Goal: Communication & Community: Ask a question

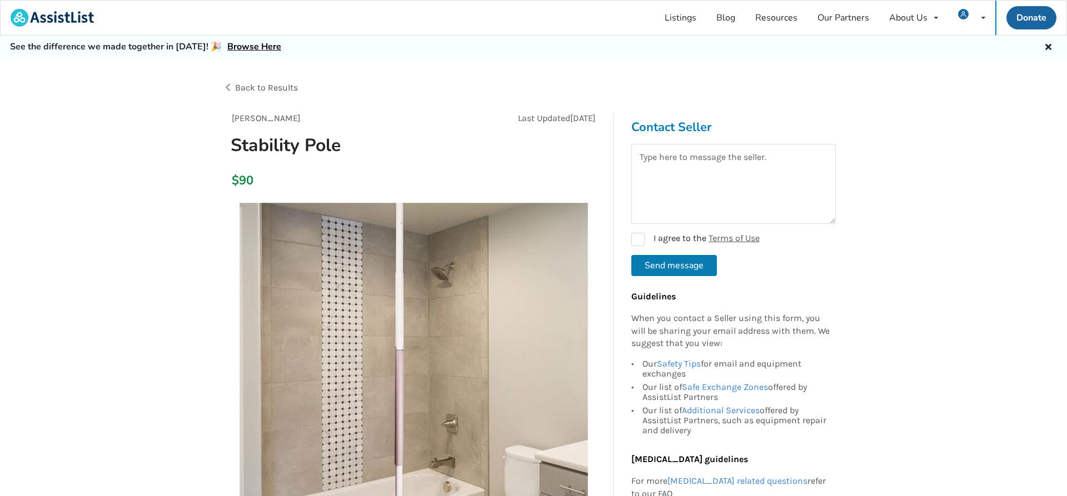
scroll to position [57, 0]
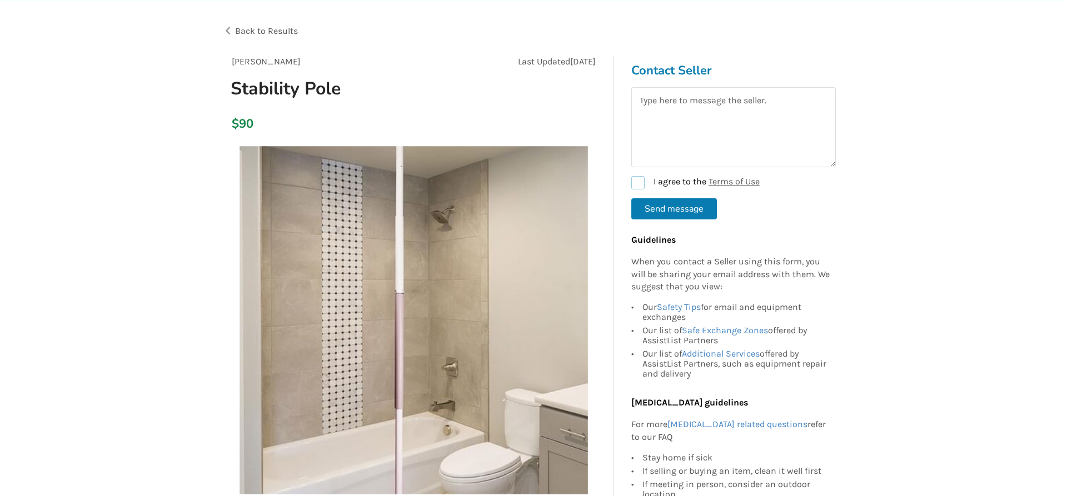
click at [637, 180] on label "I agree to the Terms of Use" at bounding box center [695, 182] width 128 height 13
checkbox input "true"
click at [653, 207] on button "Send message" at bounding box center [674, 208] width 86 height 21
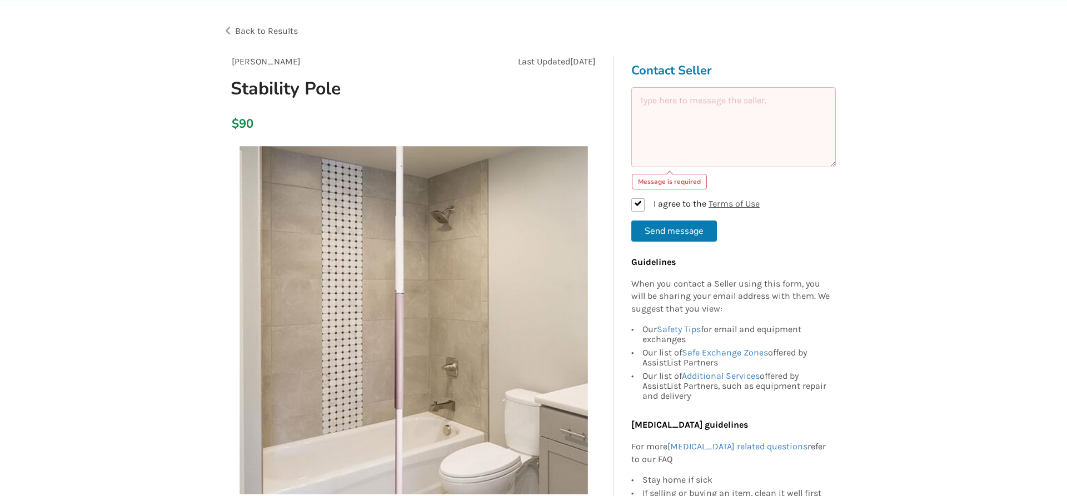
click at [658, 226] on button "Send message" at bounding box center [674, 231] width 86 height 21
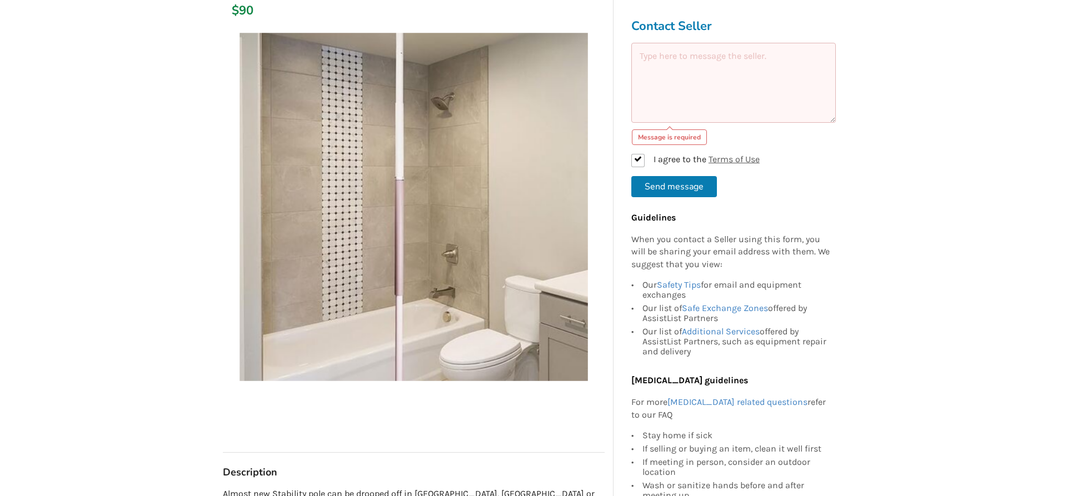
click at [662, 187] on button "Send message" at bounding box center [674, 186] width 86 height 21
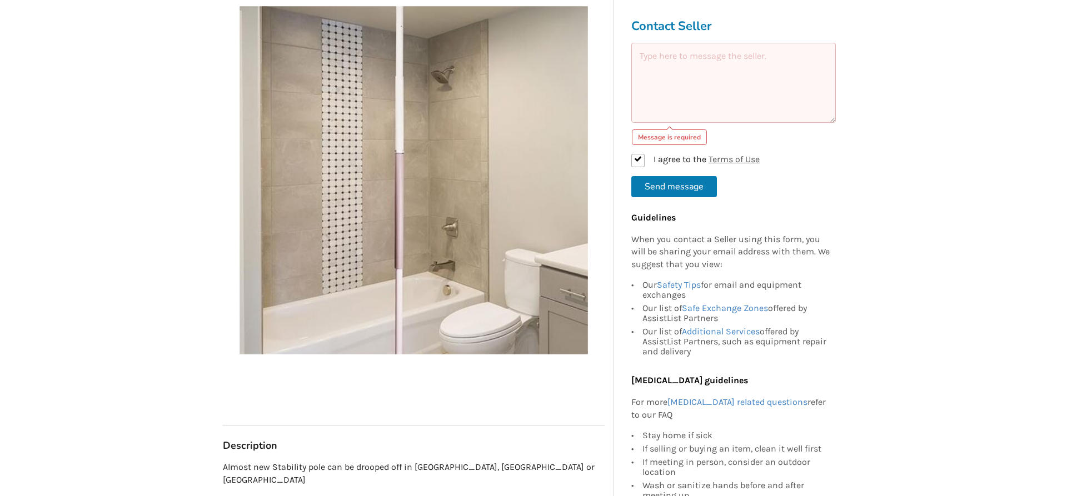
scroll to position [27, 0]
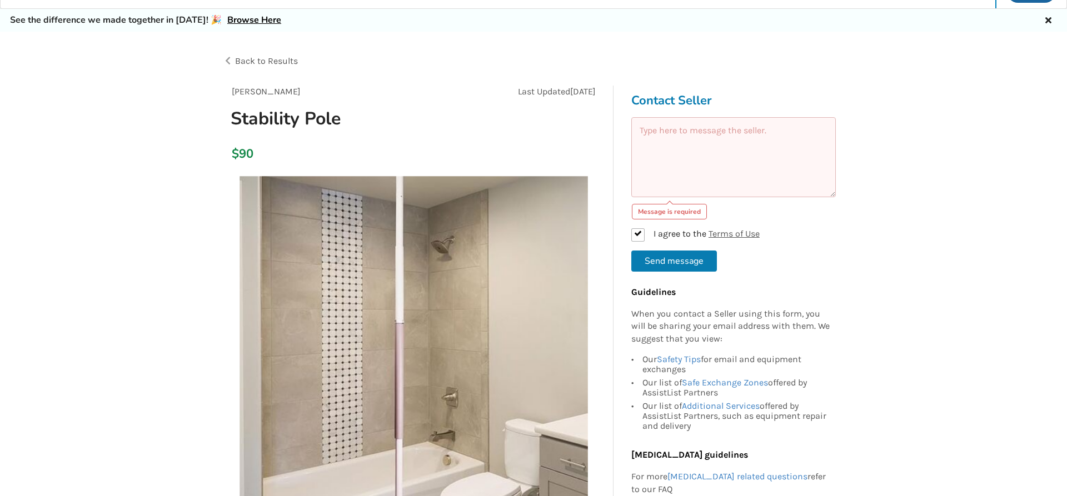
click at [681, 170] on textarea at bounding box center [733, 157] width 205 height 80
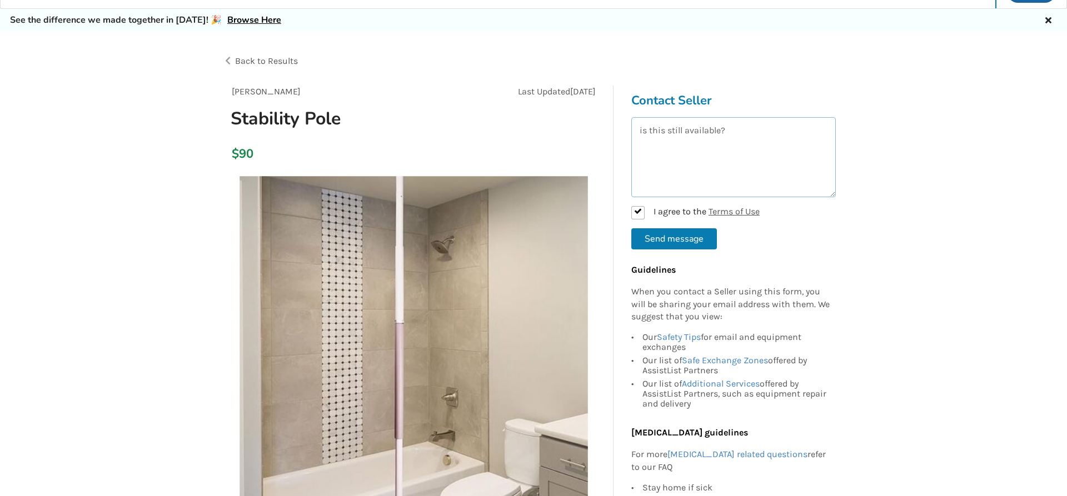
click at [743, 128] on textarea "is this still available?" at bounding box center [733, 157] width 205 height 80
type textarea "is this still available? I am on Burnaby."
click at [690, 235] on button "Send message" at bounding box center [674, 238] width 86 height 21
checkbox input "false"
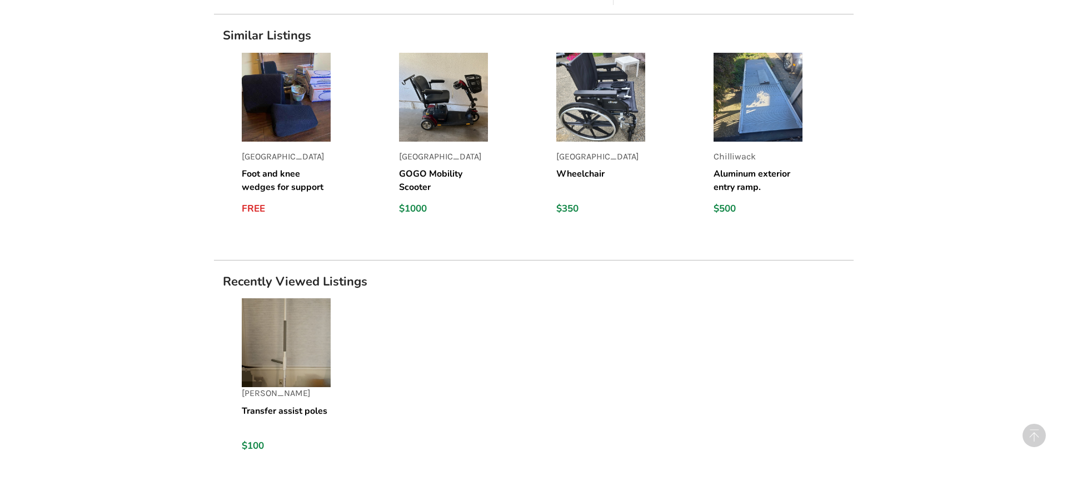
scroll to position [707, 0]
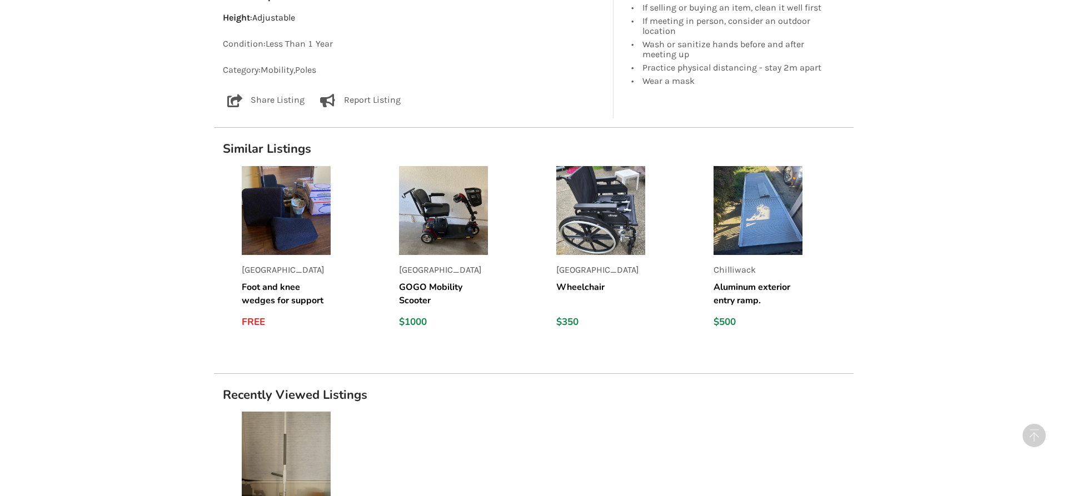
click at [296, 207] on img at bounding box center [286, 210] width 89 height 89
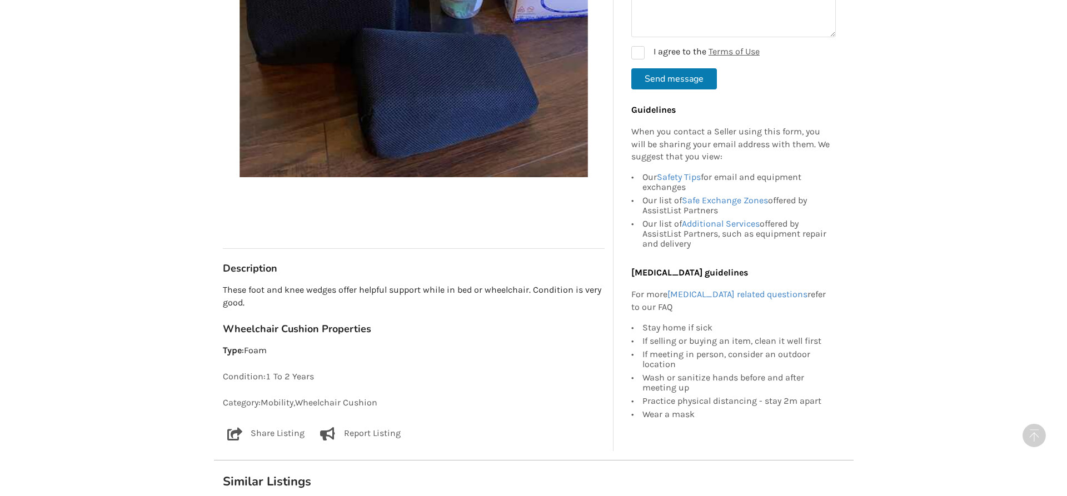
scroll to position [227, 0]
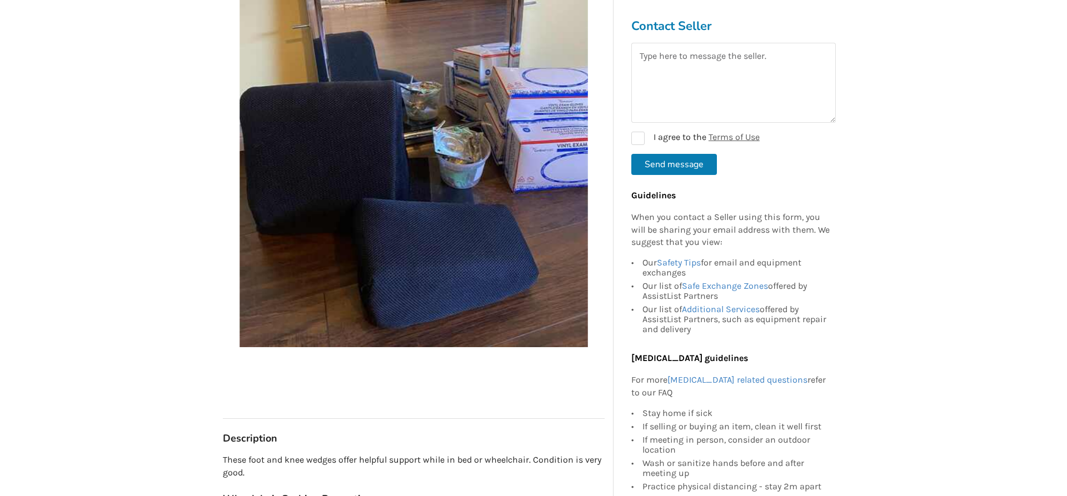
click at [357, 258] on img at bounding box center [414, 173] width 349 height 349
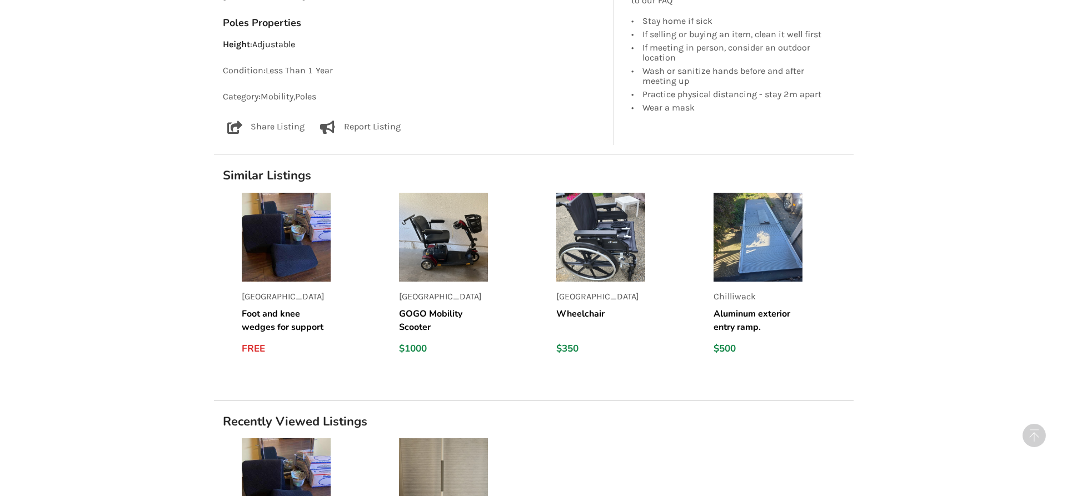
scroll to position [851, 0]
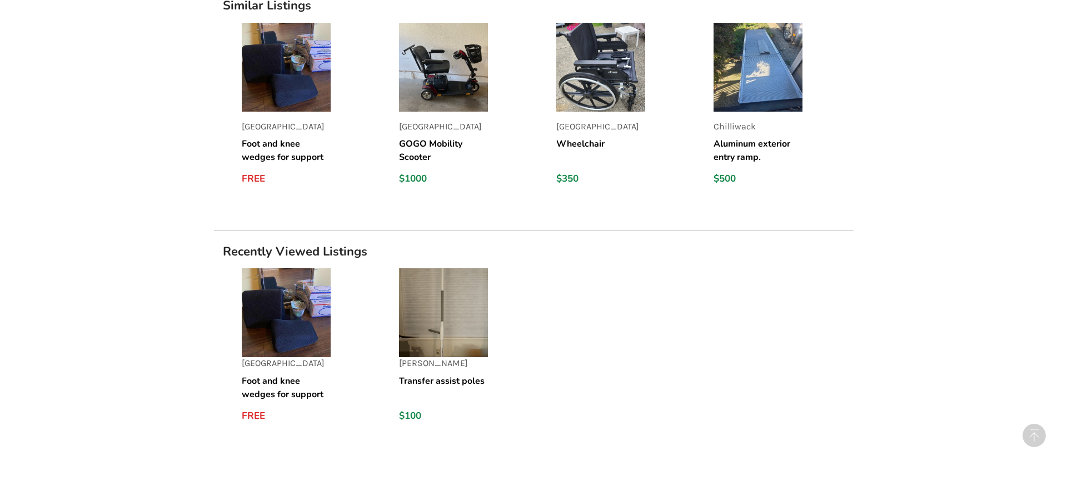
click at [426, 304] on img at bounding box center [443, 312] width 89 height 89
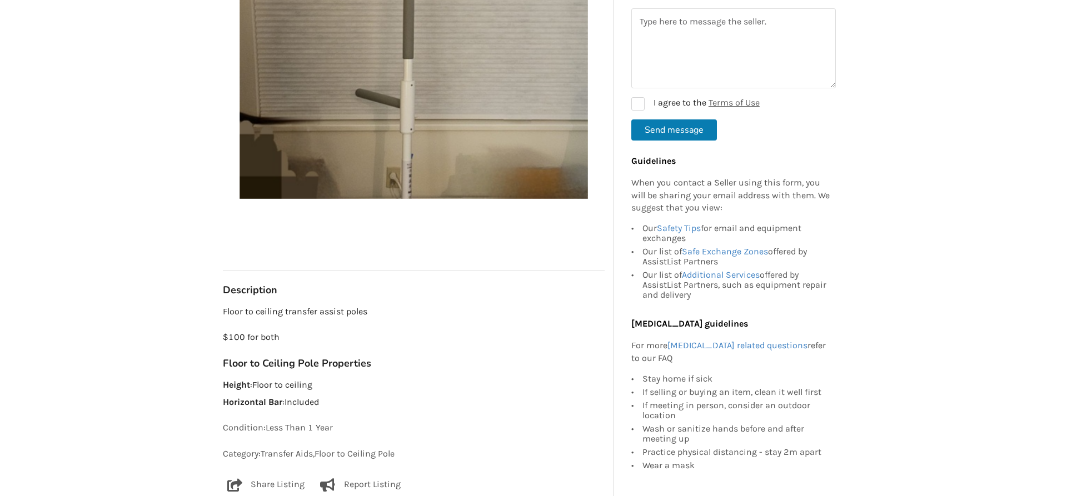
scroll to position [296, 0]
